Goal: Transaction & Acquisition: Purchase product/service

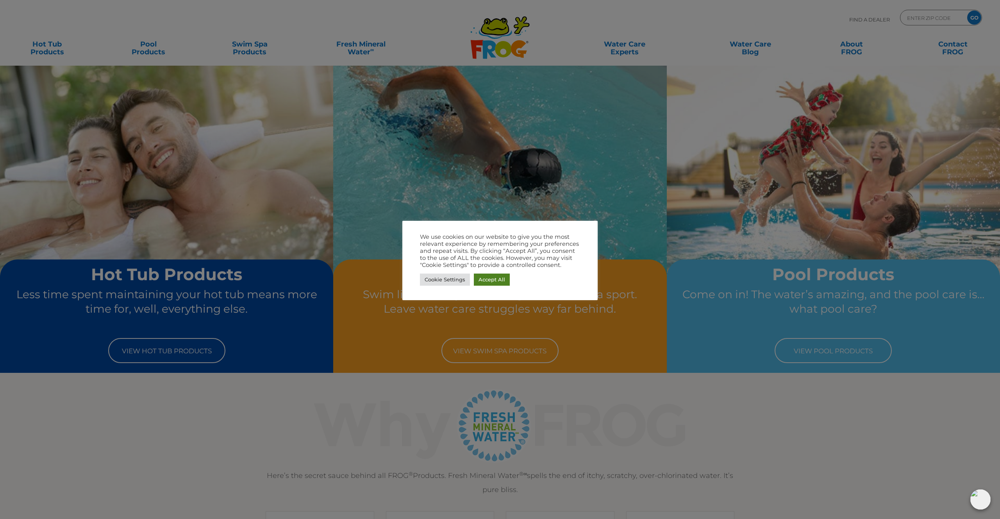
click at [490, 279] on link "Accept All" at bounding box center [492, 279] width 36 height 12
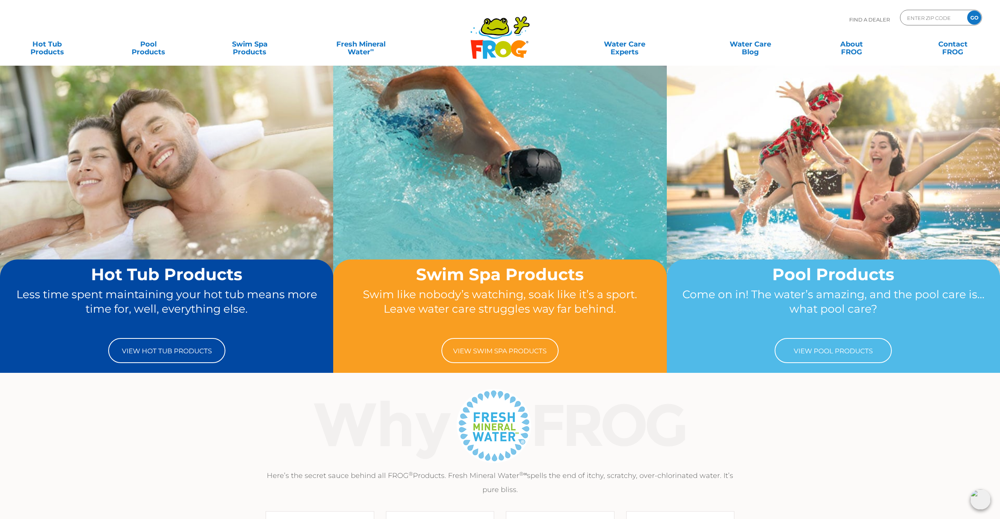
click at [199, 34] on div "Find A Dealer ENTER ZIP CODE GO" at bounding box center [500, 23] width 984 height 27
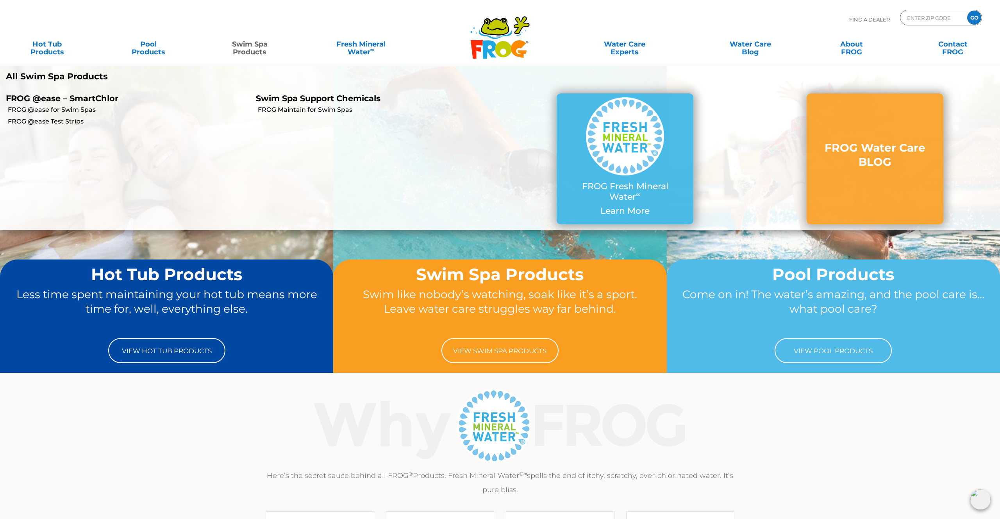
click at [260, 49] on link "Swim Spa Products" at bounding box center [249, 44] width 79 height 16
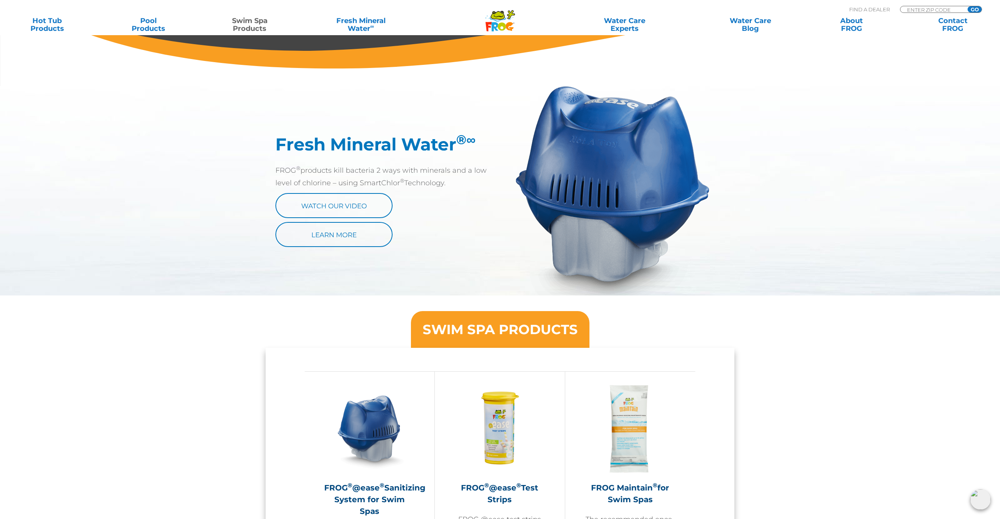
scroll to position [369, 0]
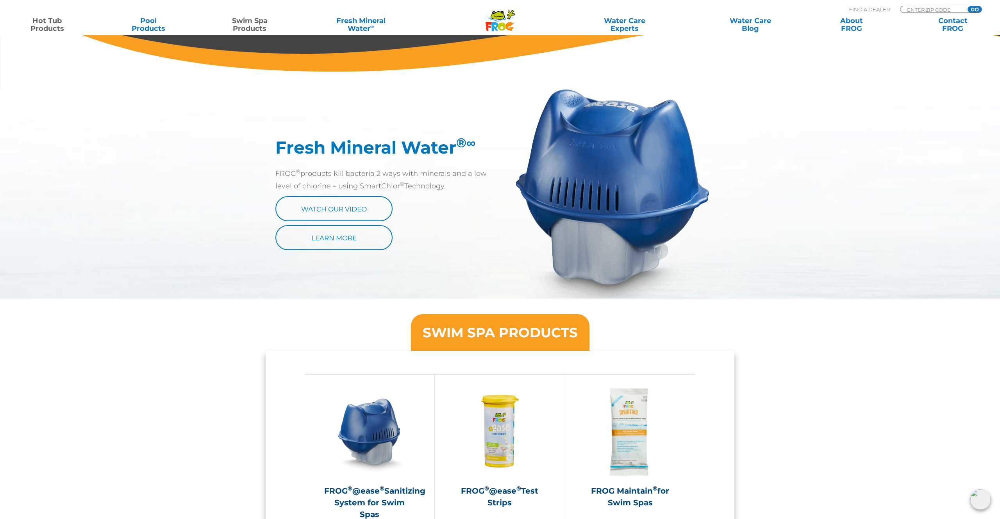
click at [49, 27] on link "Hot Tub Products" at bounding box center [47, 25] width 79 height 16
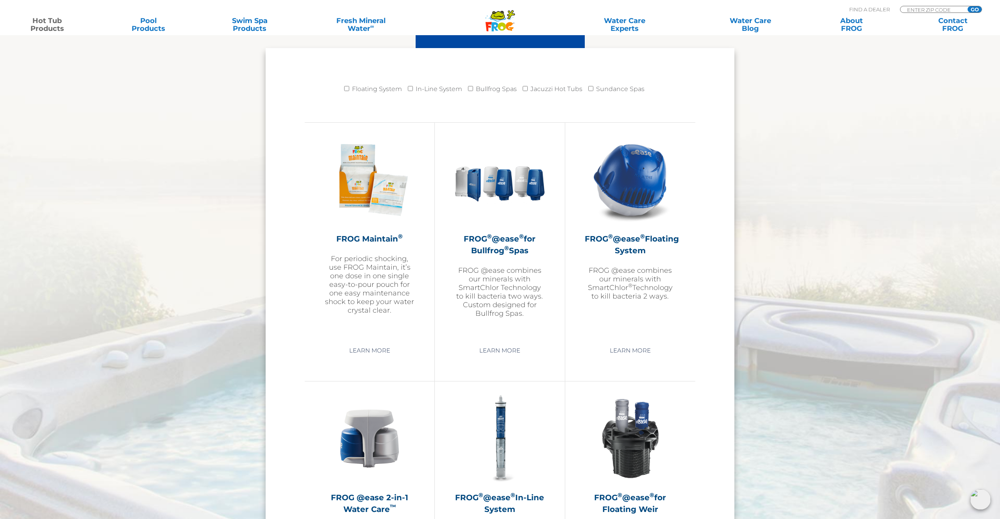
scroll to position [796, 0]
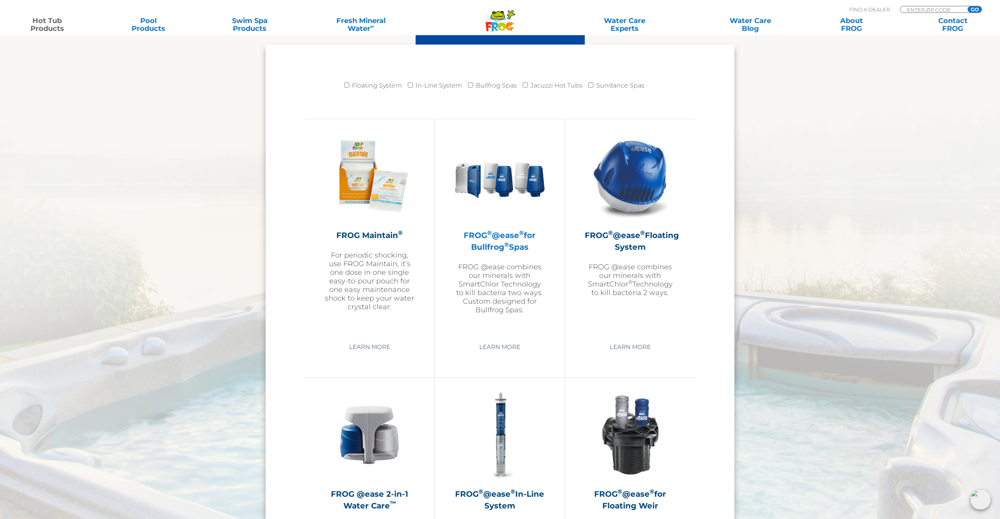
click at [503, 296] on p "FROG @ease combines our minerals with SmartChlor Technology to kill bacteria tw…" at bounding box center [499, 288] width 91 height 52
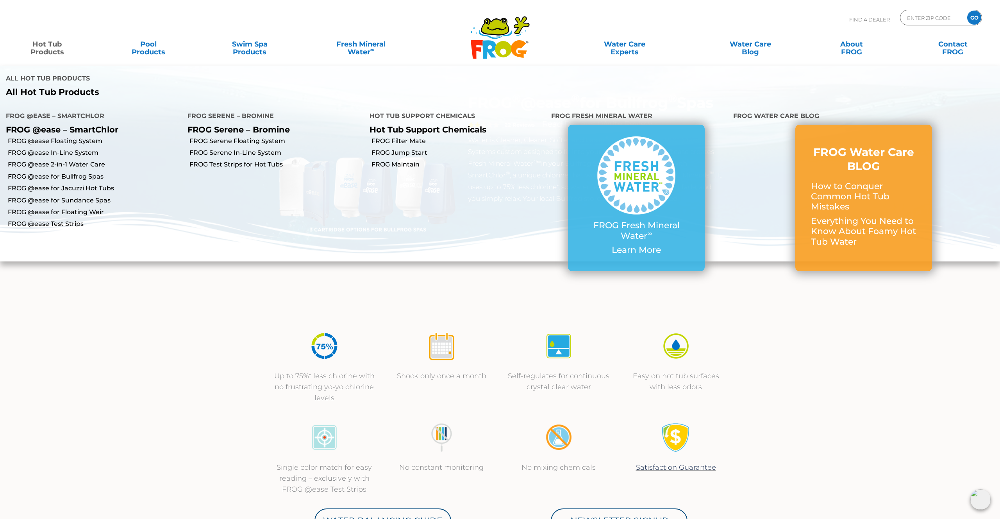
click at [44, 41] on link "Hot Tub Products" at bounding box center [47, 44] width 79 height 16
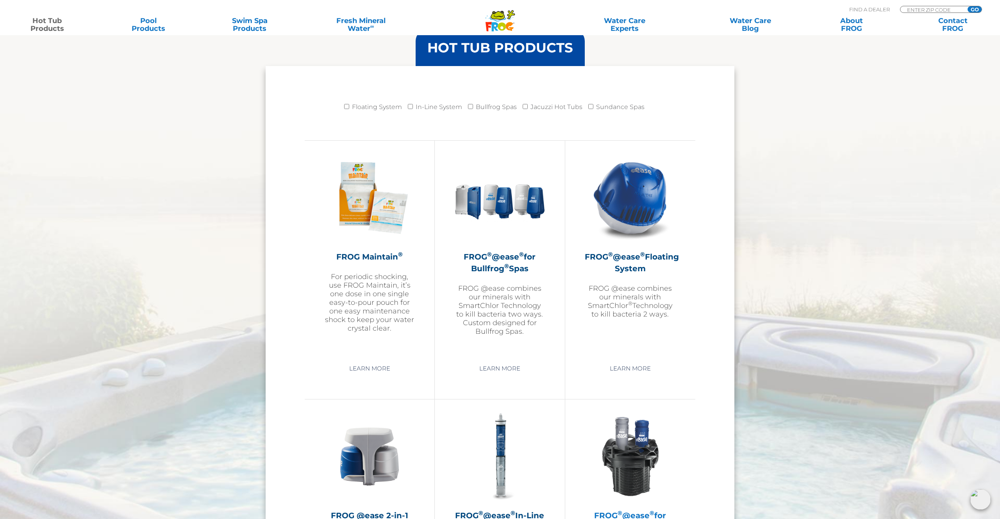
scroll to position [772, 0]
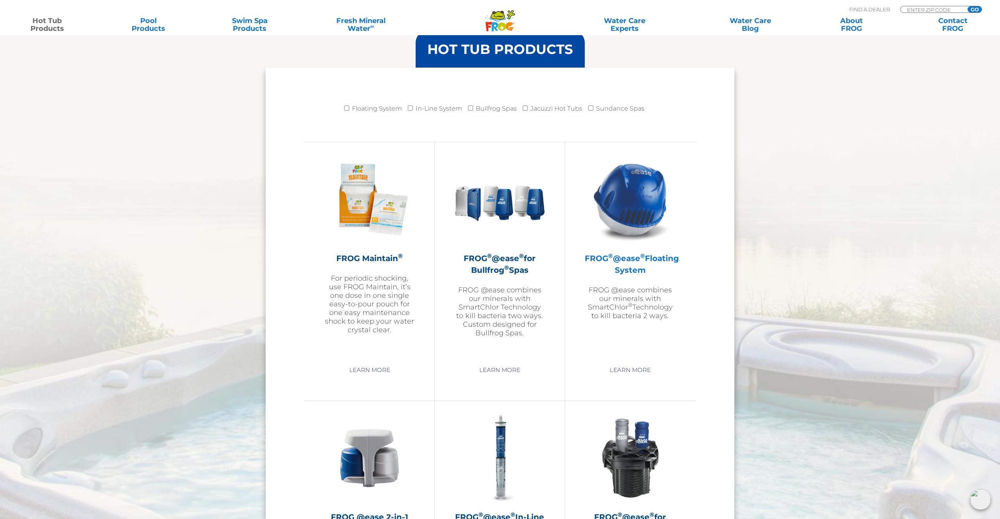
click at [626, 266] on h2 "FROG ® @ease ® Floating System" at bounding box center [630, 263] width 91 height 23
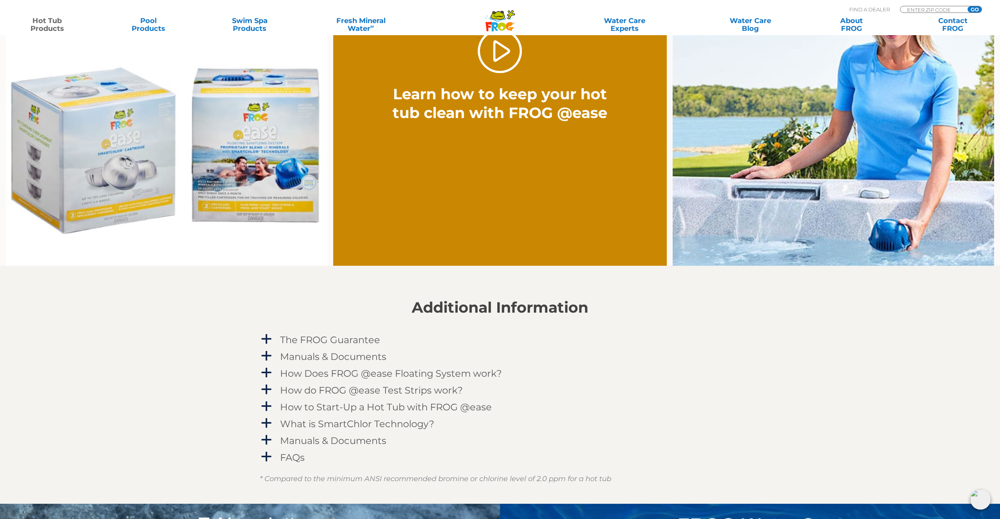
scroll to position [644, 0]
